Goal: Task Accomplishment & Management: Manage account settings

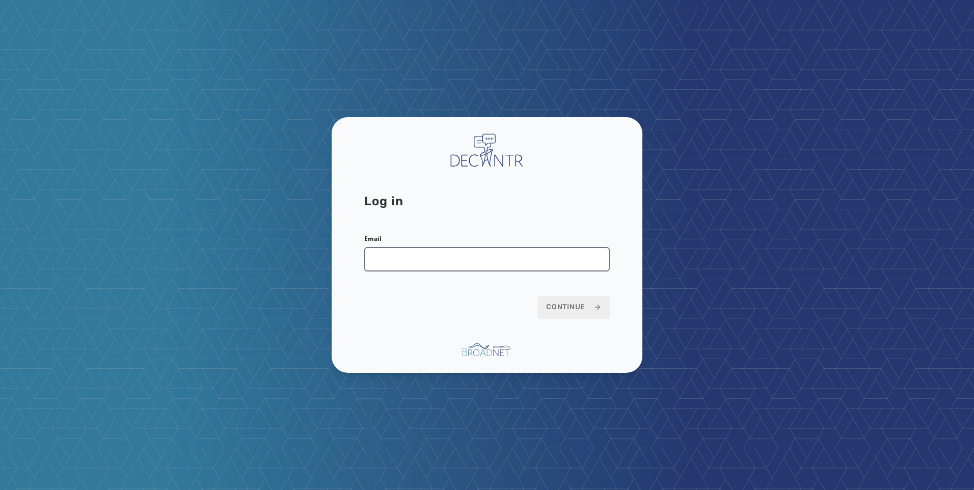
click at [454, 265] on input "Email" at bounding box center [486, 259] width 245 height 24
type input "**********"
click at [559, 306] on span "Continue" at bounding box center [574, 307] width 56 height 10
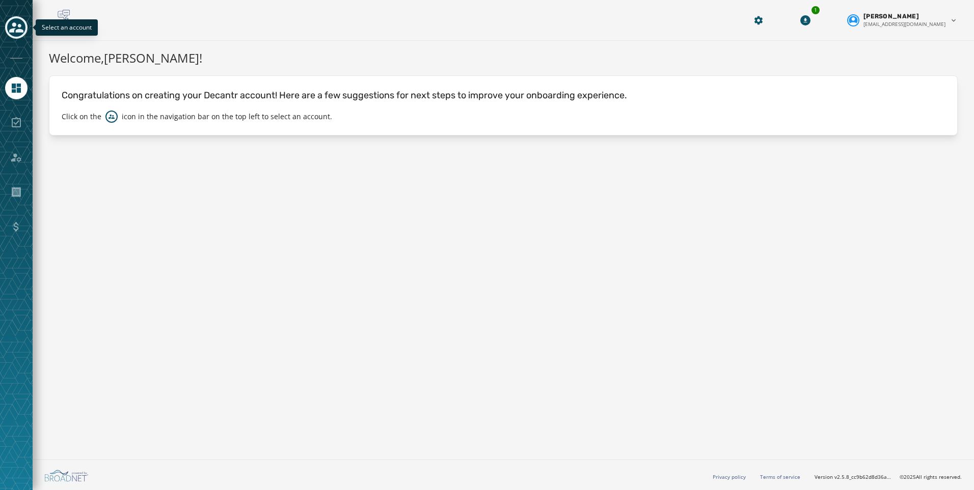
click at [15, 30] on icon "Toggle account select drawer" at bounding box center [16, 27] width 14 height 14
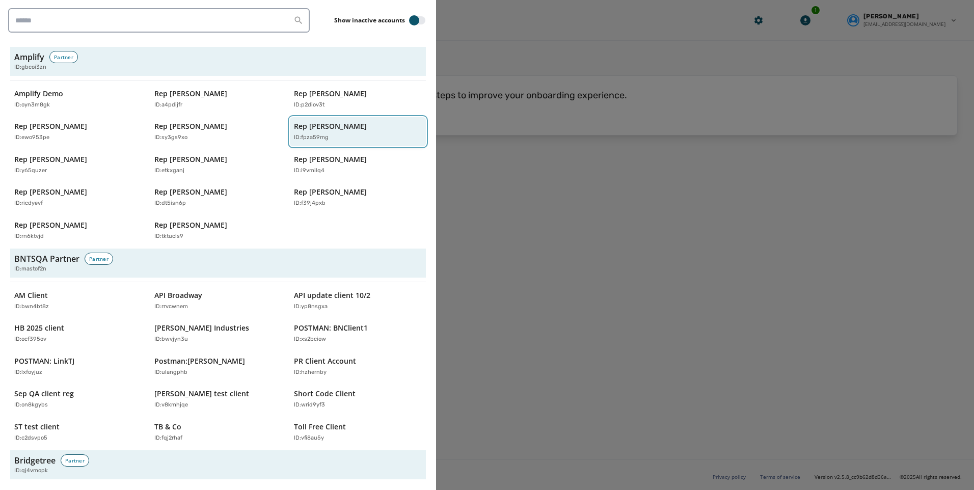
click at [319, 133] on div "Rep [PERSON_NAME] ID: fpza59mg" at bounding box center [353, 131] width 118 height 21
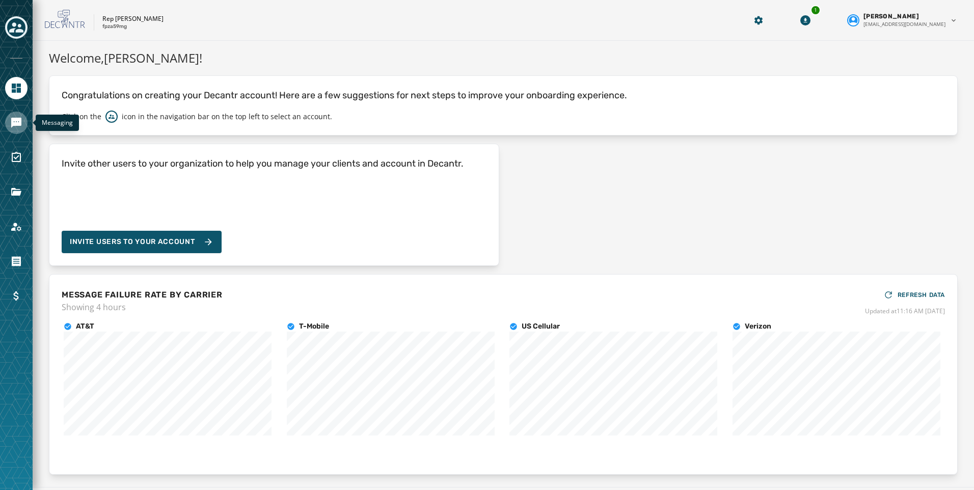
click at [19, 127] on icon "Navigate to Messaging" at bounding box center [16, 123] width 12 height 12
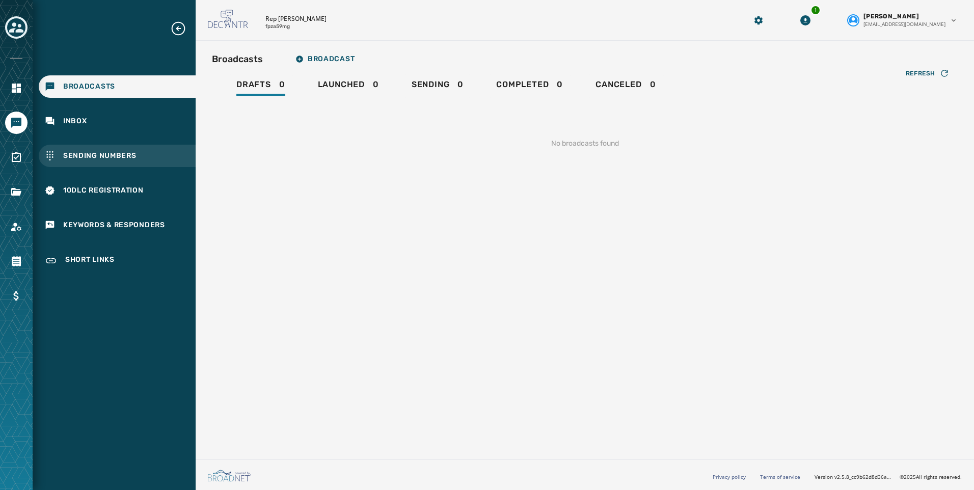
click at [106, 157] on span "Sending Numbers" at bounding box center [99, 156] width 73 height 10
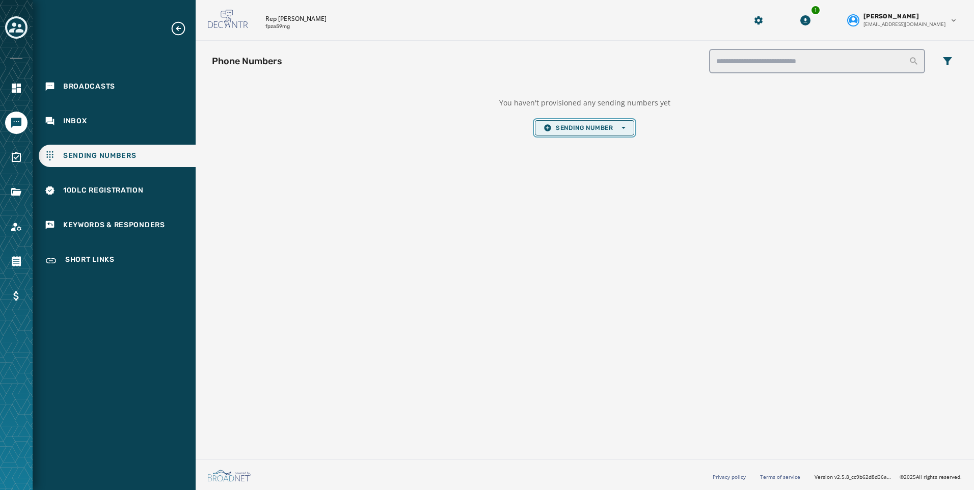
click at [551, 125] on icon "button" at bounding box center [547, 128] width 8 height 8
click at [569, 139] on button "Local Long Code" at bounding box center [584, 143] width 98 height 14
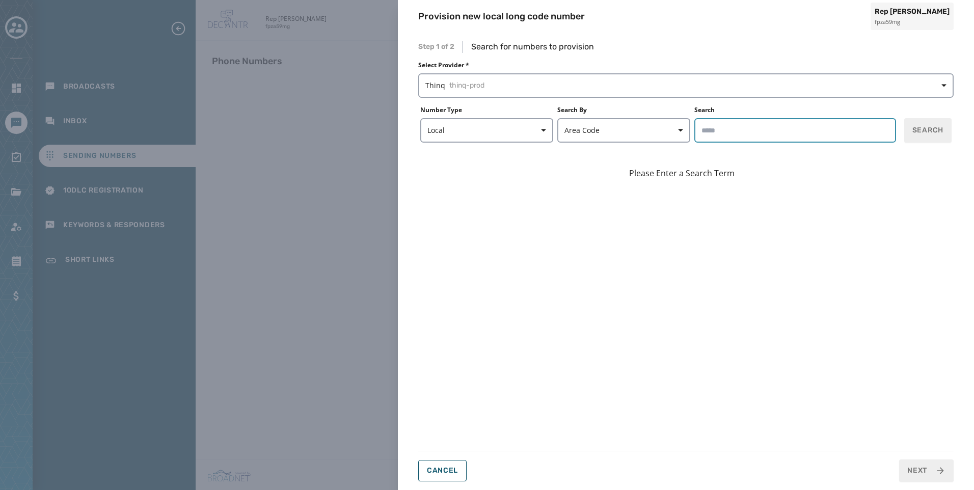
click at [731, 138] on input "Search" at bounding box center [795, 130] width 202 height 24
click at [929, 131] on span "Search" at bounding box center [927, 130] width 31 height 10
drag, startPoint x: 735, startPoint y: 129, endPoint x: 696, endPoint y: 129, distance: 39.7
click at [696, 129] on input "*****" at bounding box center [795, 130] width 202 height 24
click at [942, 129] on span "Search" at bounding box center [927, 130] width 31 height 10
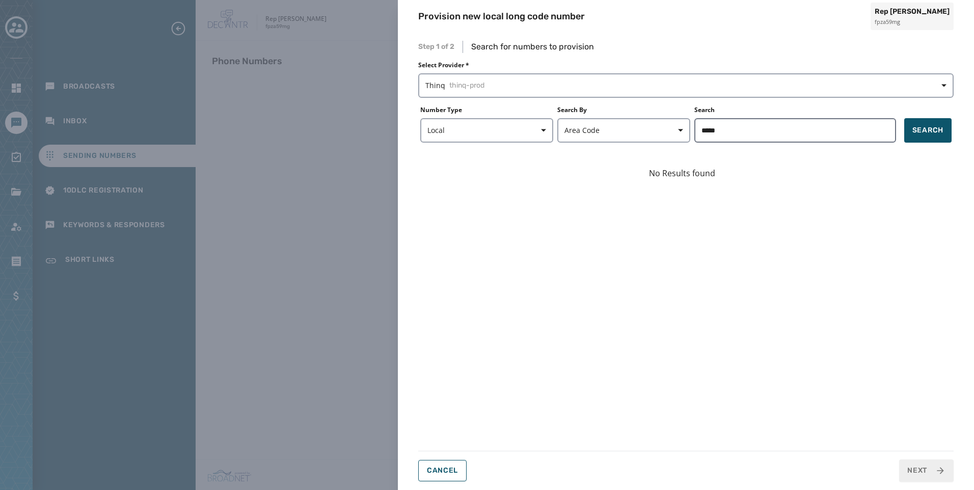
drag, startPoint x: 762, startPoint y: 146, endPoint x: 725, endPoint y: 127, distance: 42.1
click at [738, 139] on div "Step 1 of 2 Search for numbers to provision Select Provider * Thinq thinq-prod …" at bounding box center [685, 261] width 535 height 441
drag, startPoint x: 725, startPoint y: 127, endPoint x: 638, endPoint y: 130, distance: 87.1
click at [647, 130] on form "Number Type Local Search By Area Code Search ***** Search" at bounding box center [685, 124] width 535 height 37
click at [935, 124] on button "Search" at bounding box center [927, 130] width 47 height 24
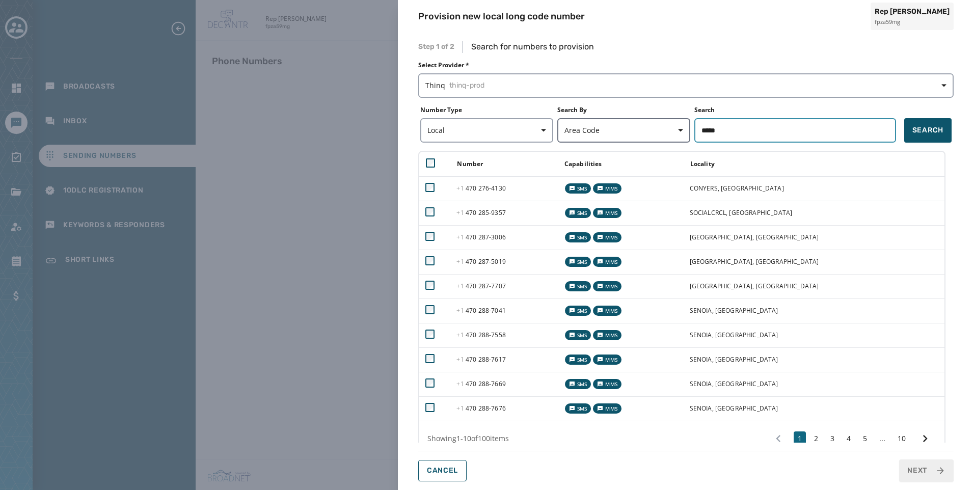
drag, startPoint x: 762, startPoint y: 123, endPoint x: 638, endPoint y: 129, distance: 124.4
click at [639, 129] on form "Number Type Local Search By Area Code Search ***** Search" at bounding box center [685, 124] width 535 height 37
type input "*****"
click at [940, 123] on button "Search" at bounding box center [927, 130] width 47 height 24
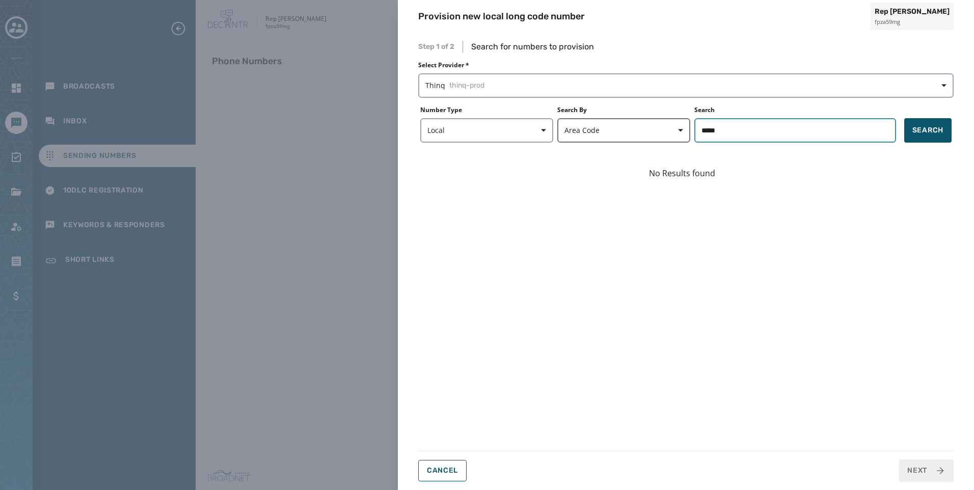
click at [659, 127] on form "Number Type Local Search By Area Code Search ***** Search" at bounding box center [685, 124] width 535 height 37
click at [329, 347] on div "Provision new local long code number Rep [PERSON_NAME] fpza59mg Step 1 of 2 Sea…" at bounding box center [487, 245] width 974 height 490
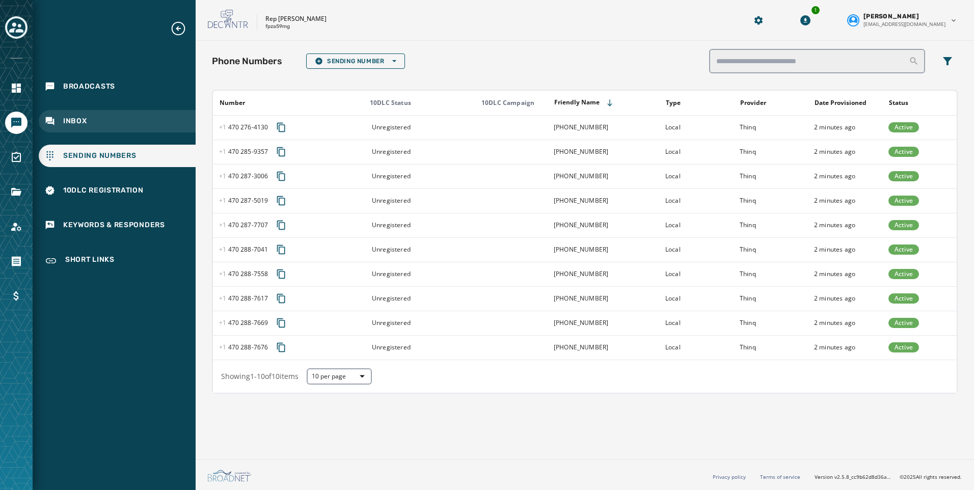
drag, startPoint x: 56, startPoint y: 111, endPoint x: 77, endPoint y: 123, distance: 25.1
click at [56, 111] on div "Inbox" at bounding box center [117, 121] width 157 height 22
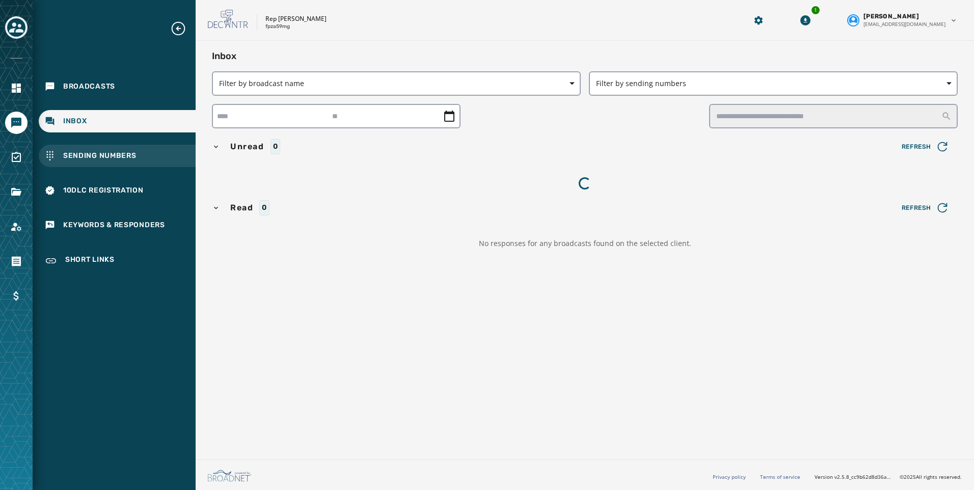
click at [91, 151] on span "Sending Numbers" at bounding box center [99, 156] width 73 height 10
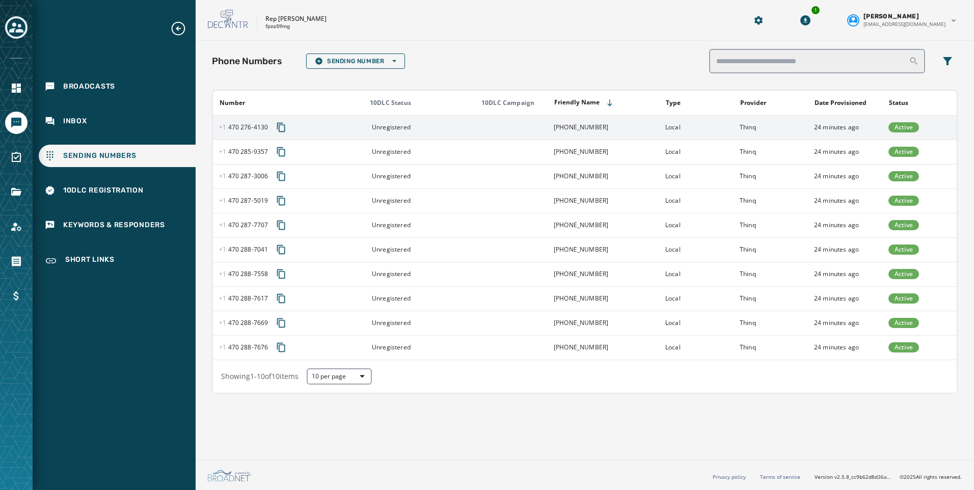
click at [506, 127] on td at bounding box center [510, 127] width 74 height 24
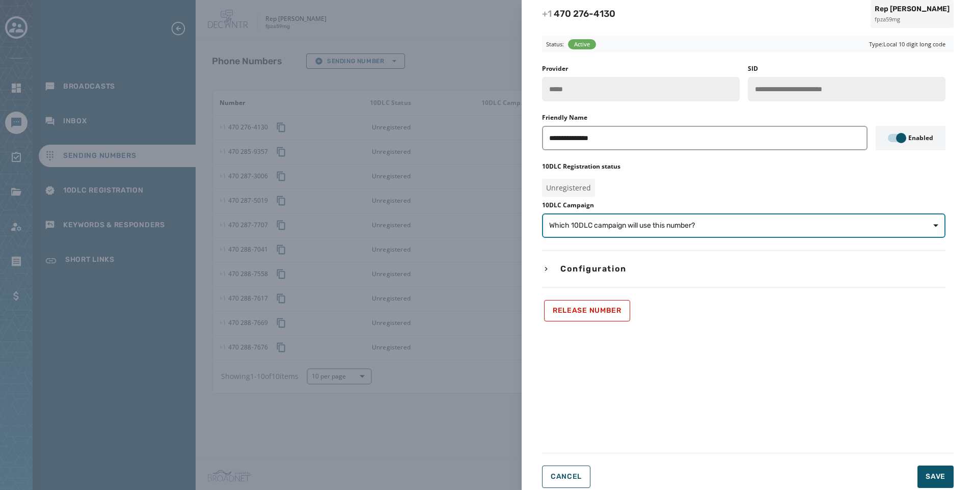
click at [760, 227] on span "Which 10DLC campaign will use this number?" at bounding box center [743, 225] width 389 height 10
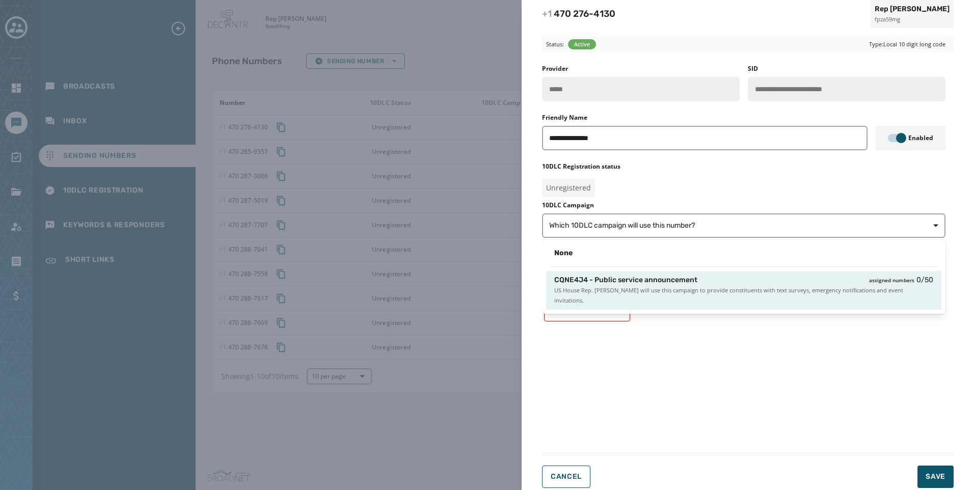
click at [742, 278] on div "CQNE4J4 - Public service announcement assigned numbers 0 / 50" at bounding box center [743, 280] width 379 height 10
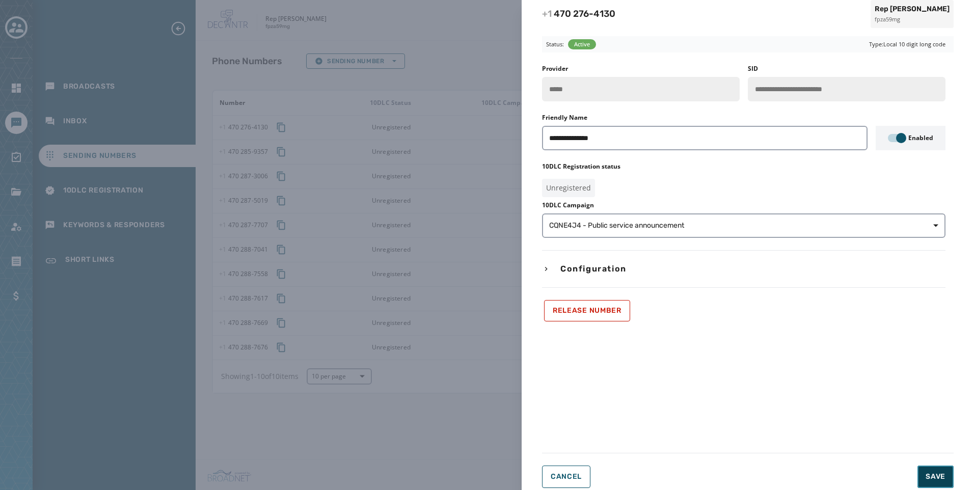
click at [933, 470] on button "Save" at bounding box center [935, 476] width 36 height 22
